Goal: Check status: Check status

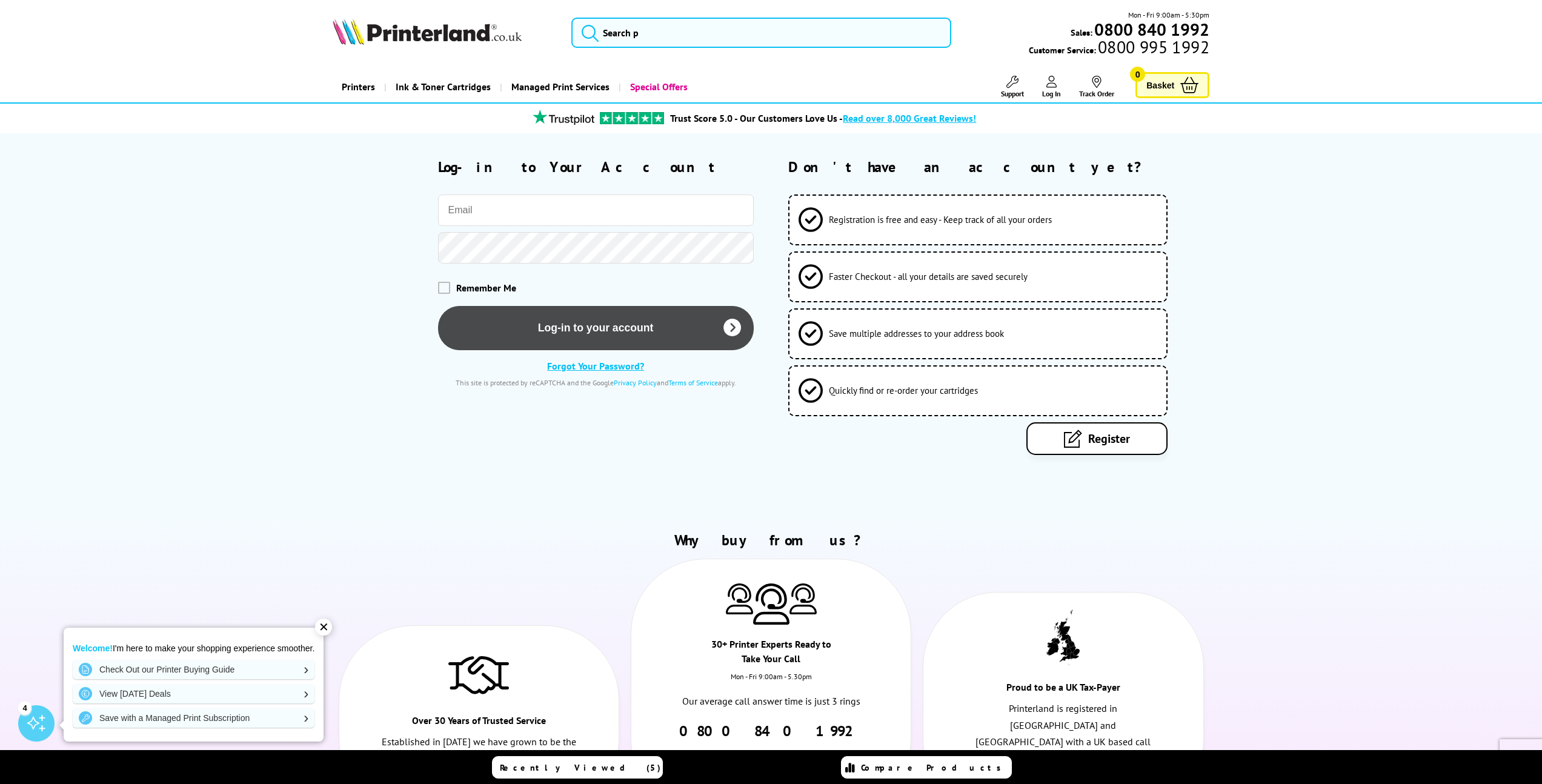
type input "[PERSON_NAME][EMAIL_ADDRESS][DOMAIN_NAME]"
click at [667, 319] on button "Log-in to your account" at bounding box center [595, 327] width 316 height 44
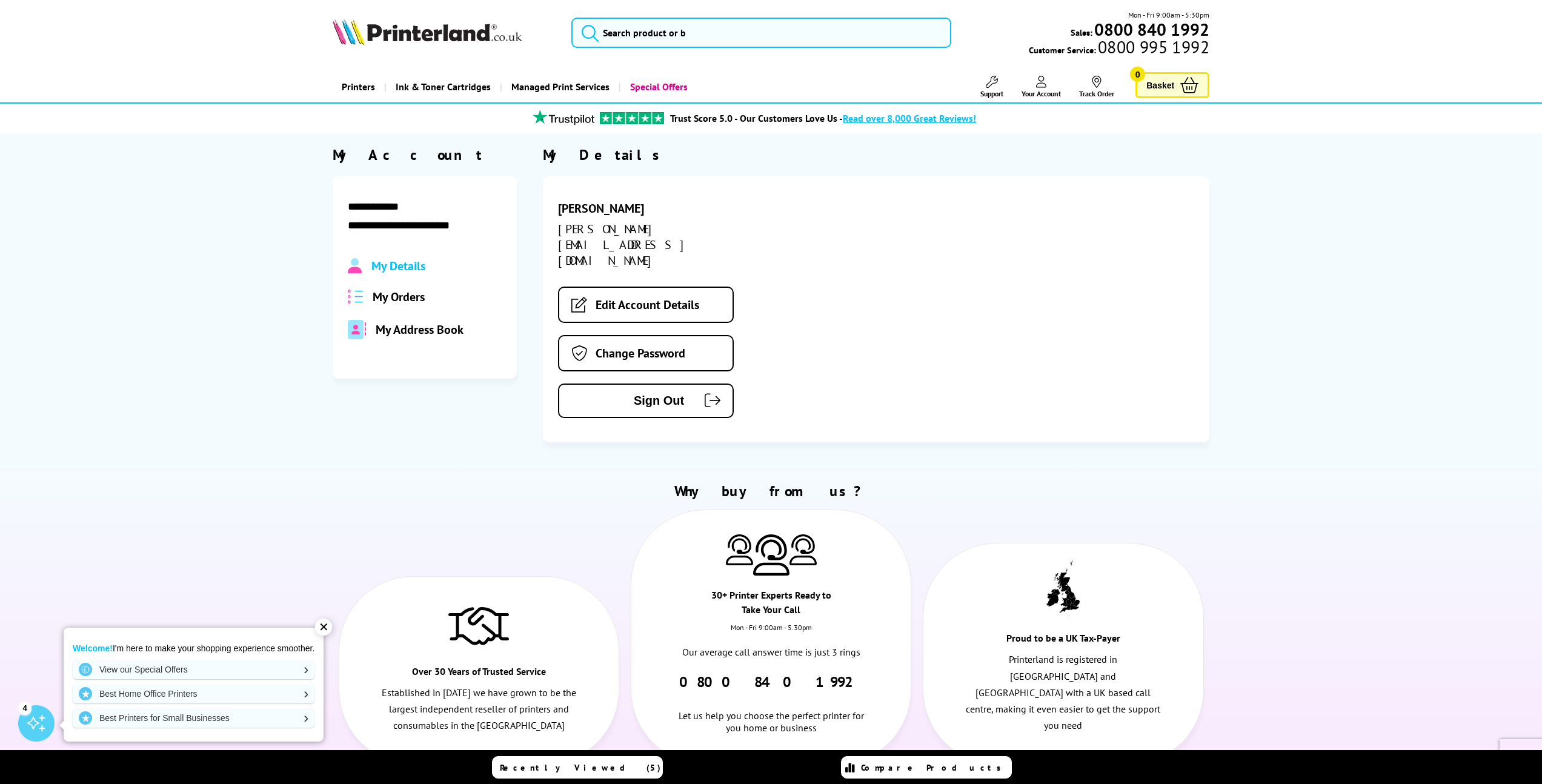
click at [413, 297] on span "My Orders" at bounding box center [398, 297] width 52 height 16
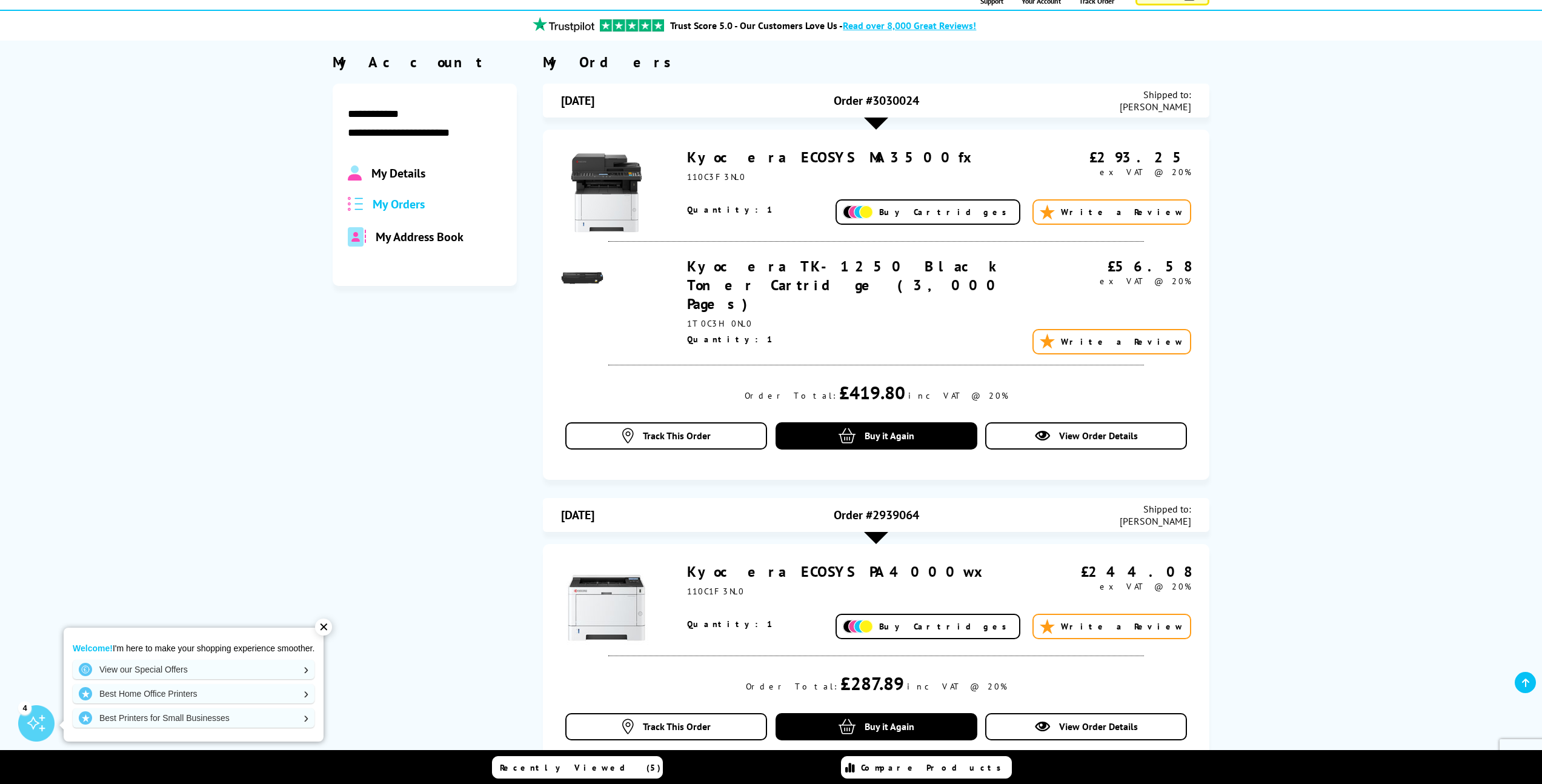
scroll to position [148, 0]
